Goal: Check status: Check status

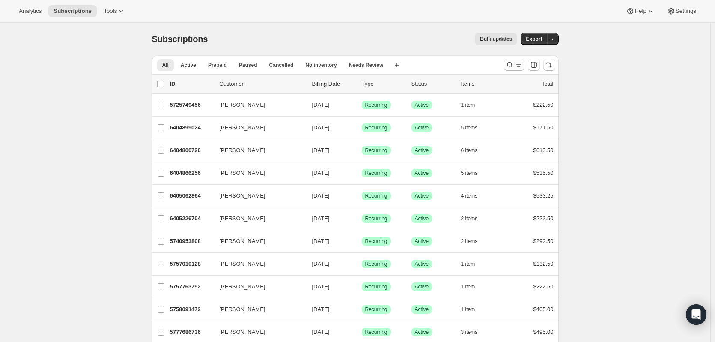
click at [520, 63] on icon "Search and filter results" at bounding box center [518, 64] width 9 height 9
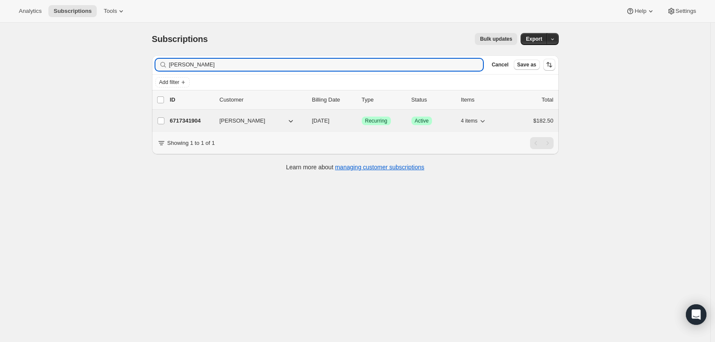
type input "[PERSON_NAME]"
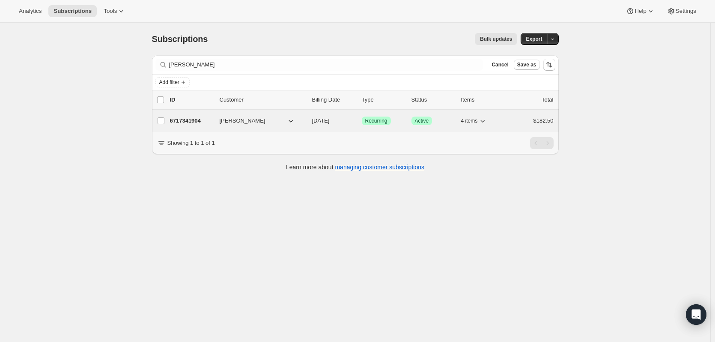
click at [179, 116] on div "6717341904 [PERSON_NAME] [DATE] Success Recurring Success Active 4 items $182.50" at bounding box center [362, 121] width 384 height 12
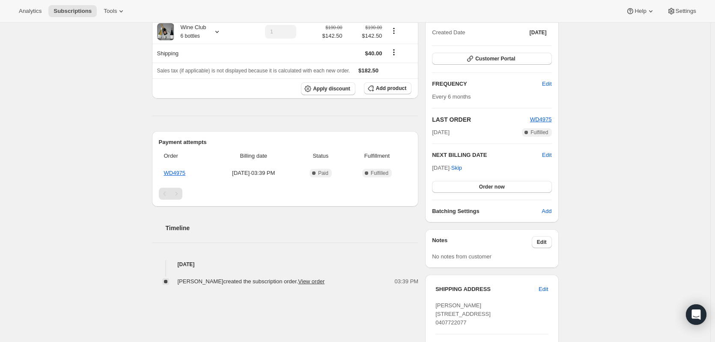
scroll to position [86, 0]
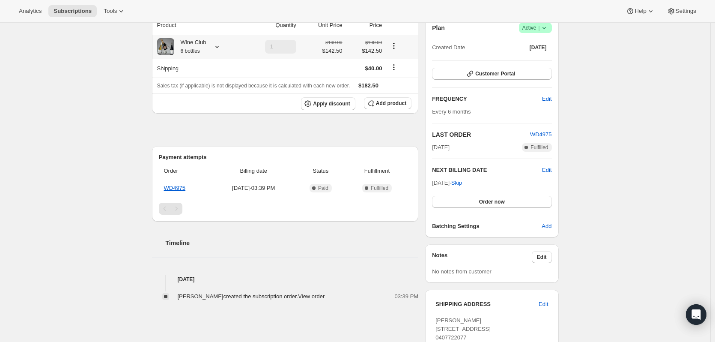
click at [220, 48] on icon at bounding box center [217, 46] width 9 height 9
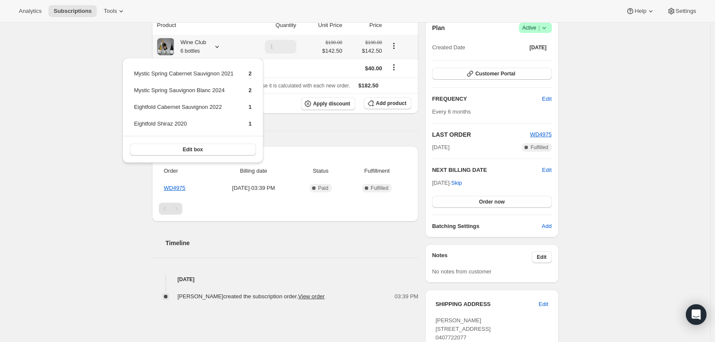
click at [220, 48] on icon at bounding box center [217, 46] width 9 height 9
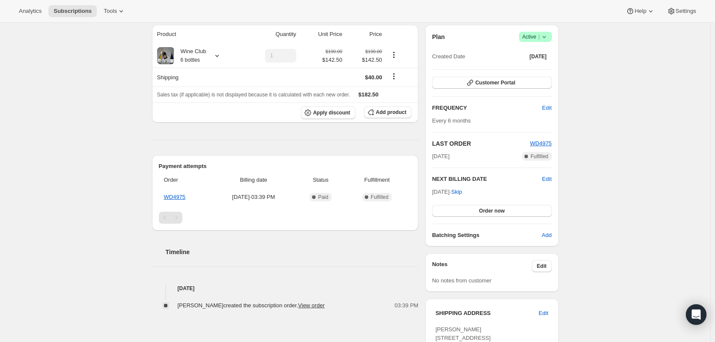
scroll to position [43, 0]
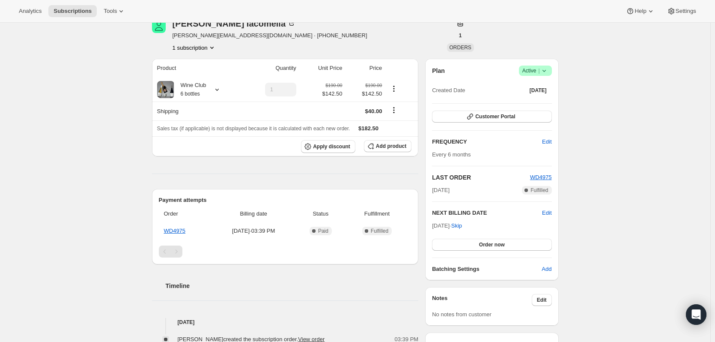
click at [135, 154] on div "Subscription #6717341904. This page is ready Subscription #6717341904 Success R…" at bounding box center [355, 251] width 711 height 543
drag, startPoint x: 188, startPoint y: 169, endPoint x: 141, endPoint y: 163, distance: 48.0
click at [141, 163] on div "Subscription #6717341904. This page is ready Subscription #6717341904 Success R…" at bounding box center [355, 251] width 711 height 543
click at [122, 121] on div "Subscription #6717341904. This page is ready Subscription #6717341904 Success R…" at bounding box center [355, 251] width 711 height 543
click at [218, 93] on icon at bounding box center [217, 89] width 9 height 9
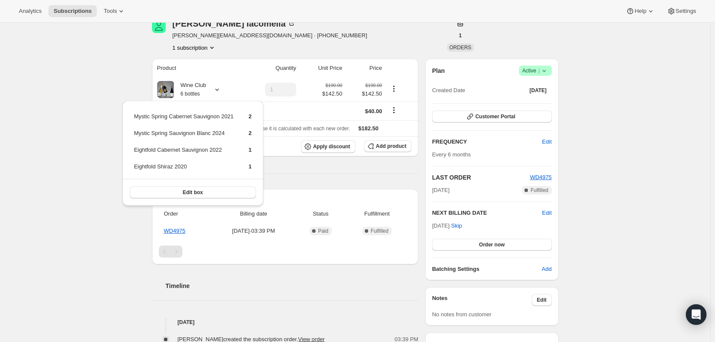
click at [88, 136] on div "Subscription #6717341904. This page is ready Subscription #6717341904 Success R…" at bounding box center [355, 251] width 711 height 543
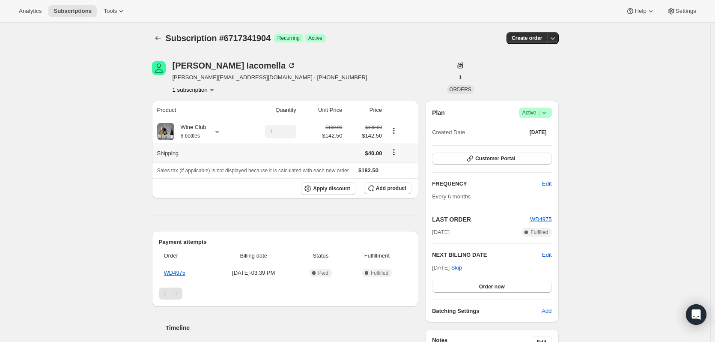
scroll to position [0, 0]
